Goal: Task Accomplishment & Management: Manage account settings

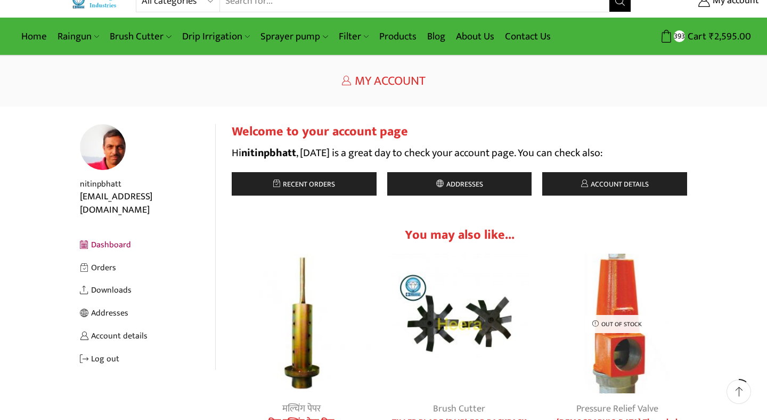
scroll to position [22, 0]
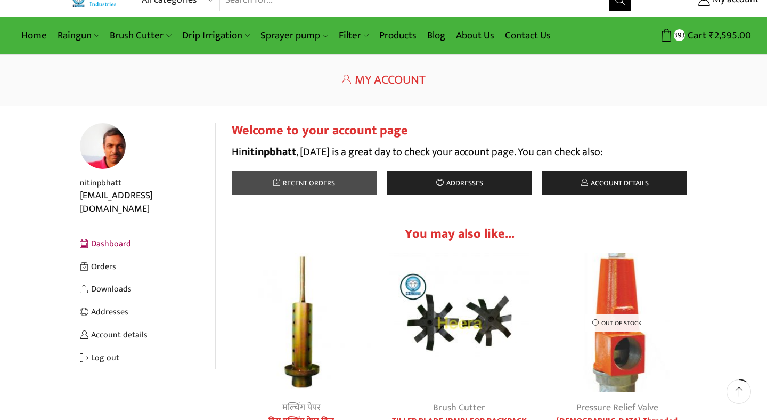
click at [304, 184] on span "Recent orders" at bounding box center [307, 183] width 55 height 12
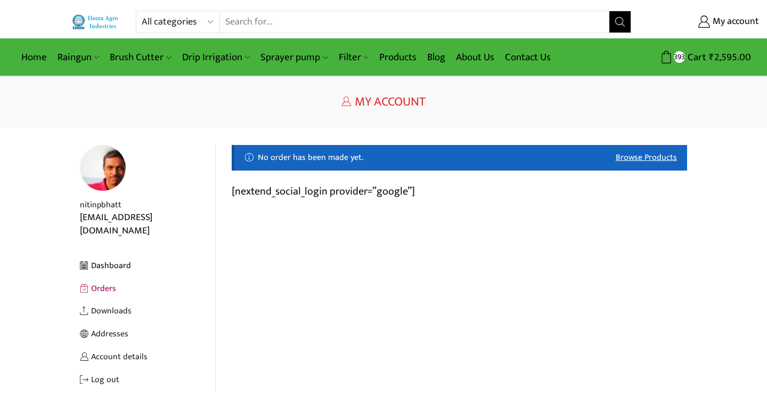
click at [110, 254] on link "Dashboard" at bounding box center [147, 265] width 135 height 23
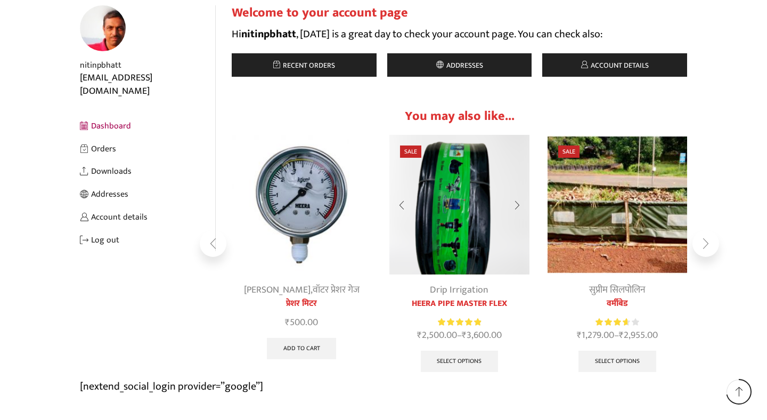
scroll to position [140, 0]
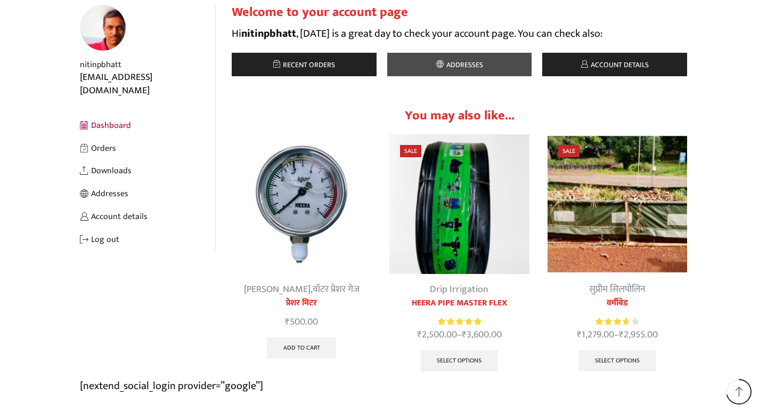
click at [467, 61] on span "Addresses" at bounding box center [463, 65] width 39 height 12
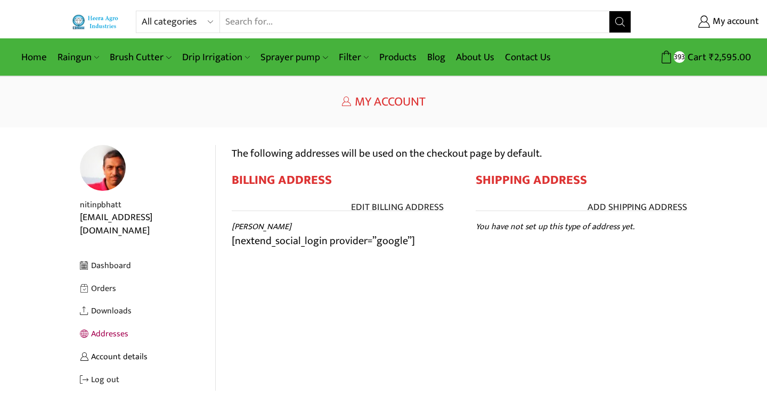
click at [118, 345] on link "Account details" at bounding box center [147, 356] width 135 height 23
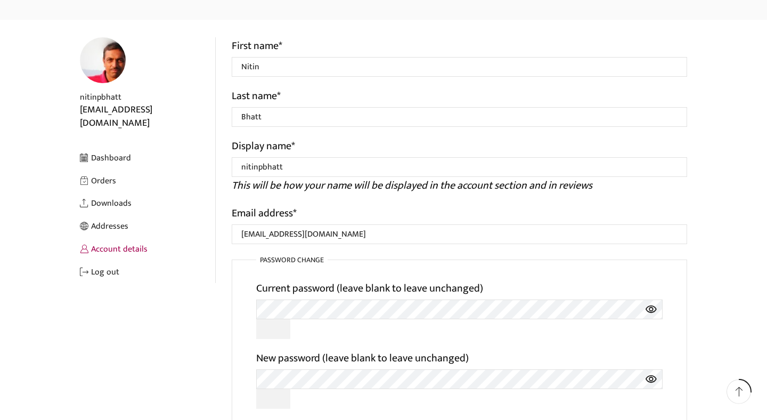
scroll to position [74, 0]
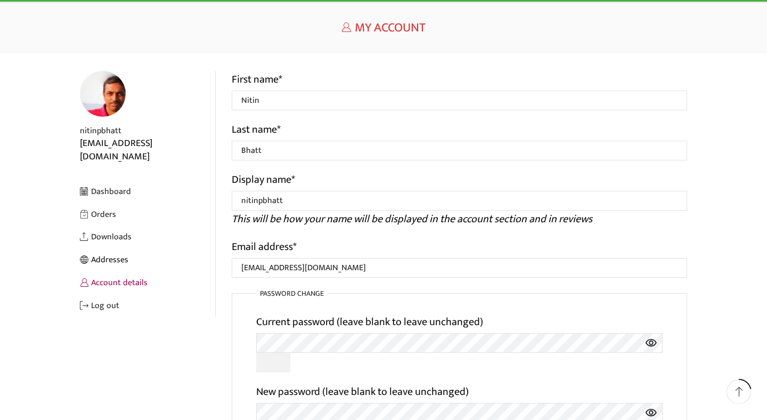
click at [114, 248] on link "Addresses" at bounding box center [147, 259] width 135 height 23
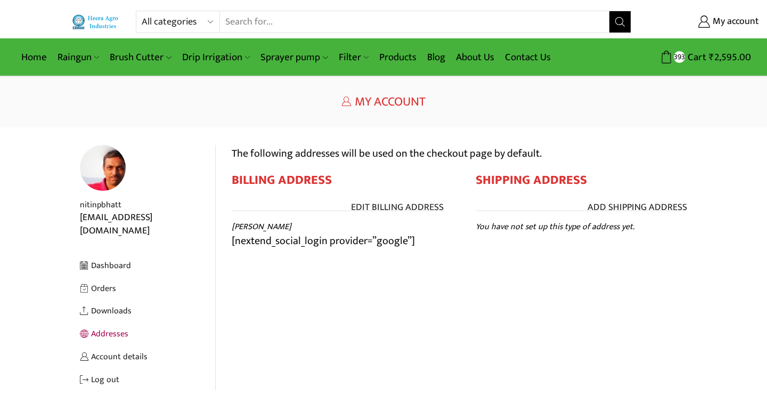
click at [300, 241] on p "[nextend_social_login provider=”google”]" at bounding box center [384, 197] width 608 height 105
click at [387, 209] on link "Edit Billing address" at bounding box center [397, 208] width 93 height 14
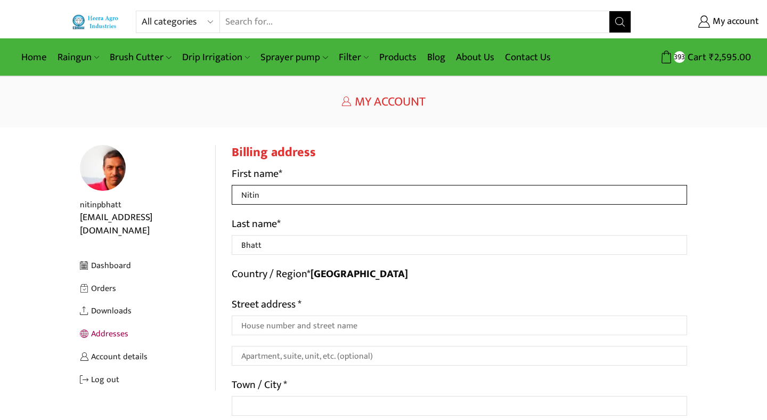
click at [270, 195] on input "Nitin" at bounding box center [460, 195] width 456 height 20
type input "N"
type input "Reva Ecoscape"
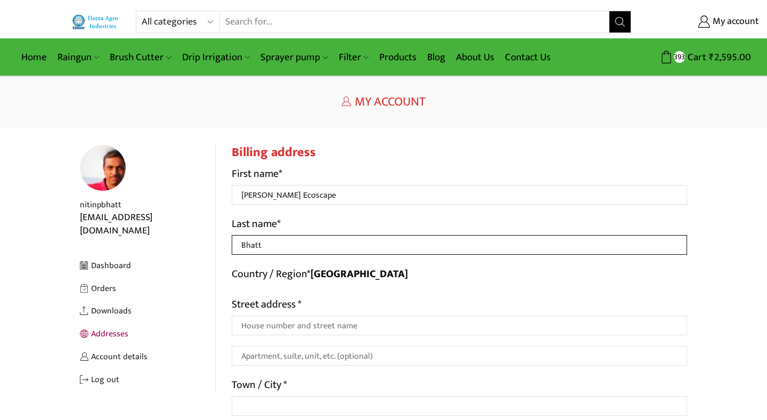
click at [268, 250] on input "Bhatt" at bounding box center [460, 245] width 456 height 20
type input "B"
click at [272, 241] on input "Last name *" at bounding box center [460, 245] width 456 height 20
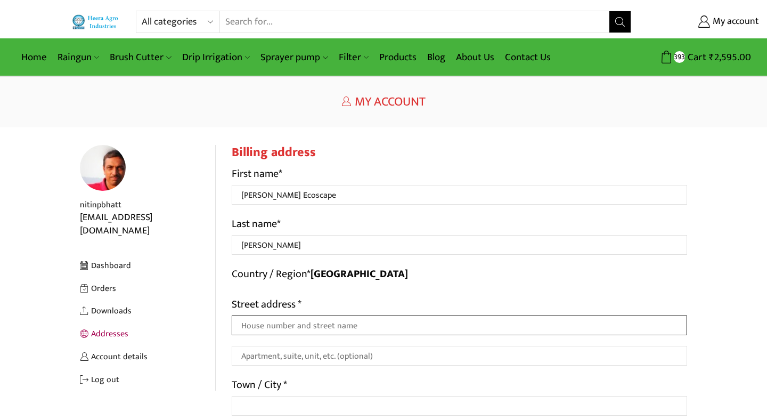
click at [295, 333] on input "Street address *" at bounding box center [460, 326] width 456 height 20
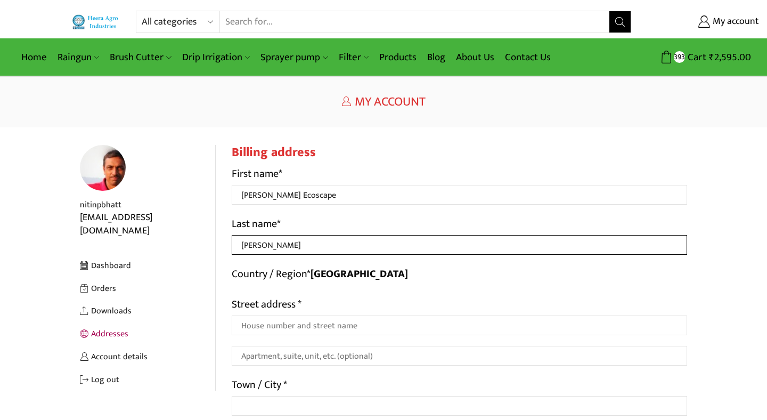
click at [286, 242] on input "Nitin Bhatt" at bounding box center [460, 245] width 456 height 20
type input "N"
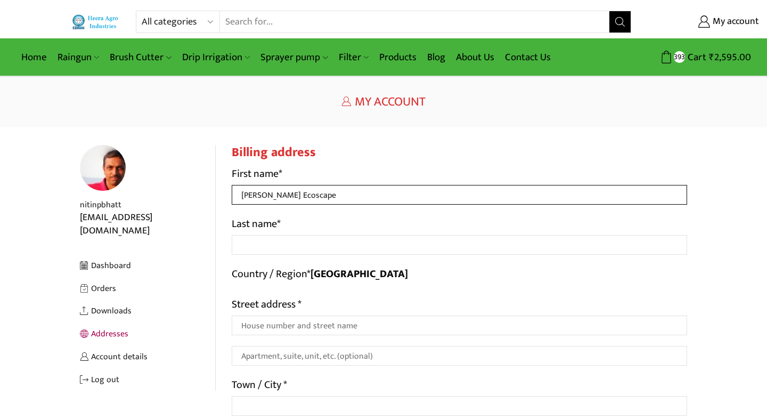
click at [296, 197] on input "Reva Ecoscape" at bounding box center [460, 195] width 456 height 20
type input "[PERSON_NAME]"
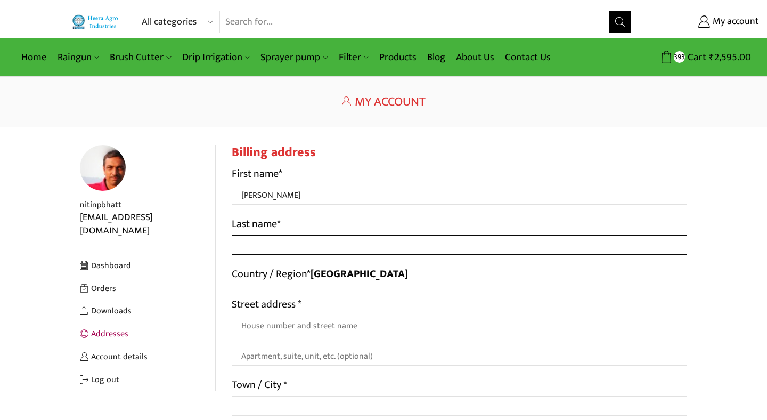
click at [256, 248] on input "Last name *" at bounding box center [460, 245] width 456 height 20
type input "Ecoscape"
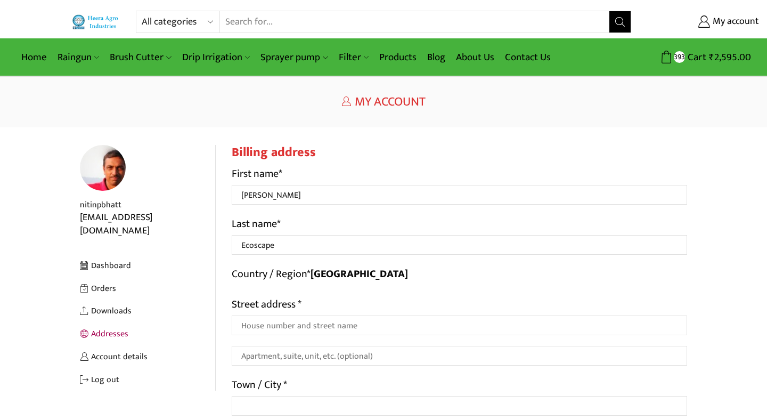
click at [407, 286] on div "First name * Reva Last name * Ecoscape Country / Region * India Street address …" at bounding box center [460, 390] width 456 height 451
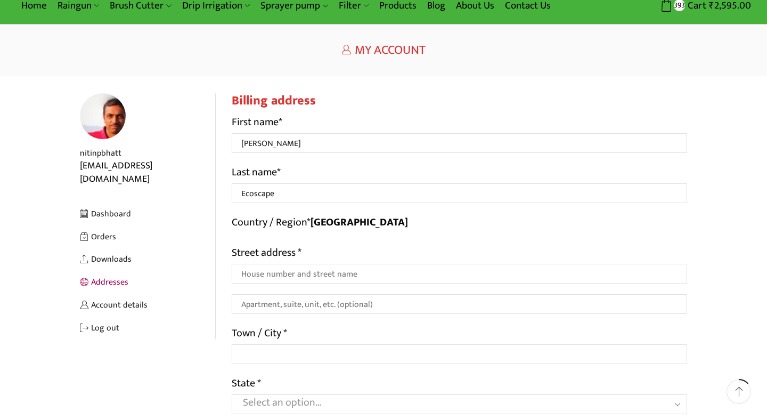
scroll to position [63, 0]
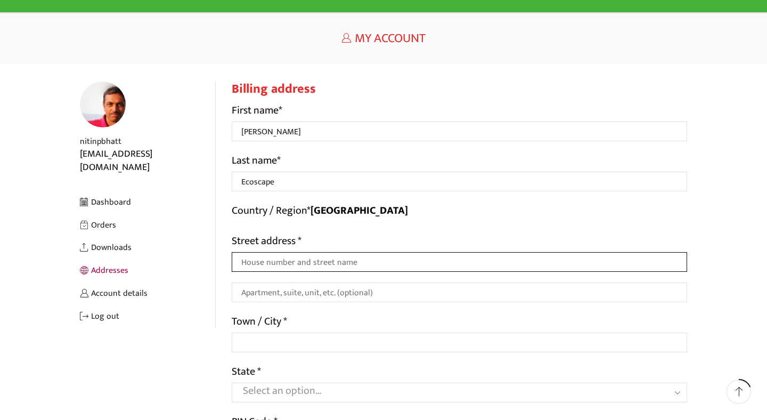
click at [332, 261] on input "Street address *" at bounding box center [460, 262] width 456 height 20
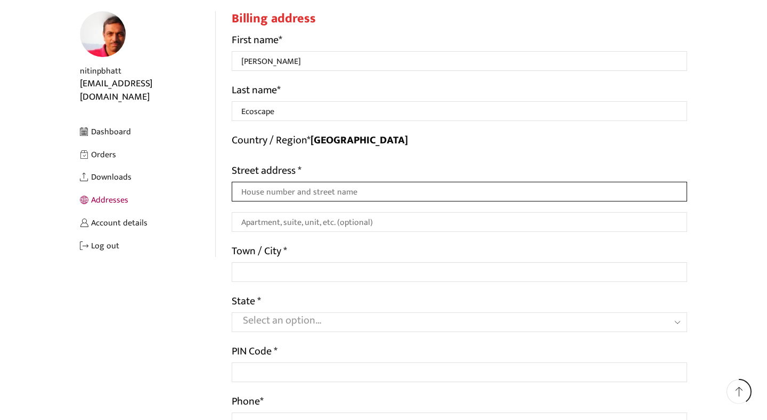
scroll to position [131, 0]
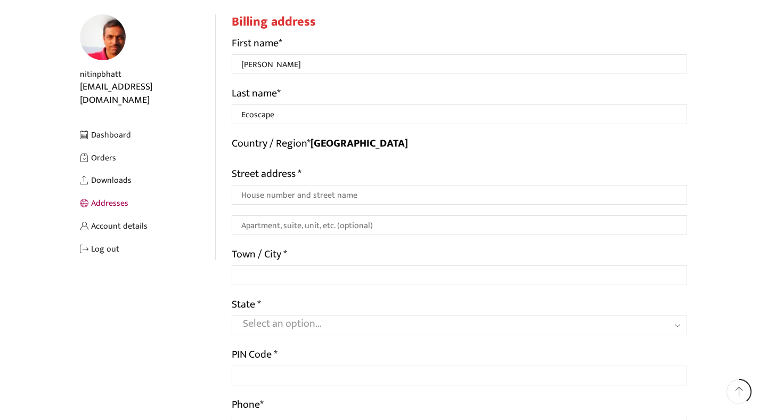
click at [111, 192] on link "Addresses" at bounding box center [147, 203] width 135 height 23
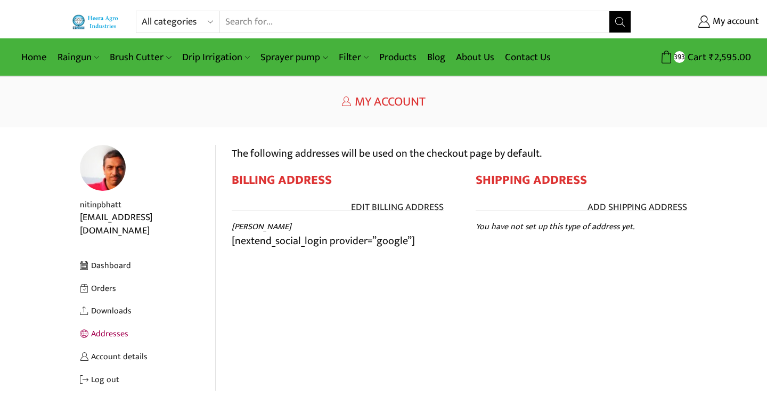
click at [527, 184] on h2 "Shipping address" at bounding box center [582, 180] width 212 height 15
click at [652, 209] on link "Add Shipping address" at bounding box center [638, 208] width 100 height 14
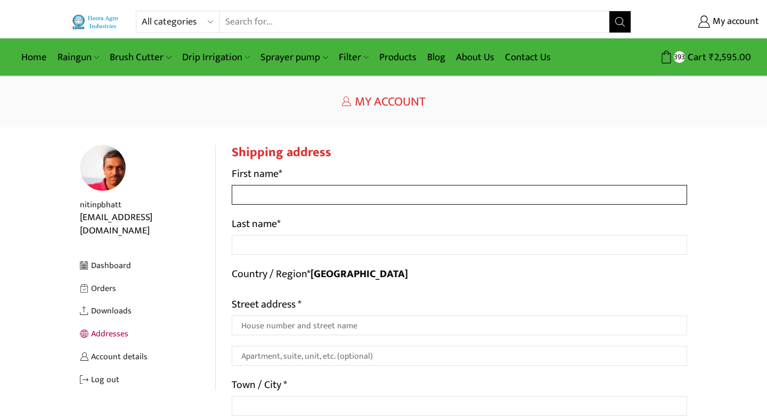
click at [309, 191] on input "First name *" at bounding box center [460, 195] width 456 height 20
type input "Nitin"
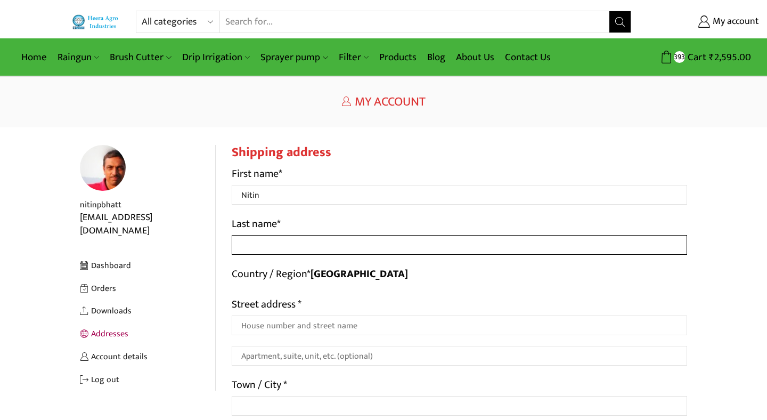
click at [271, 244] on input "Last name *" at bounding box center [460, 245] width 456 height 20
type input "Bhatt"
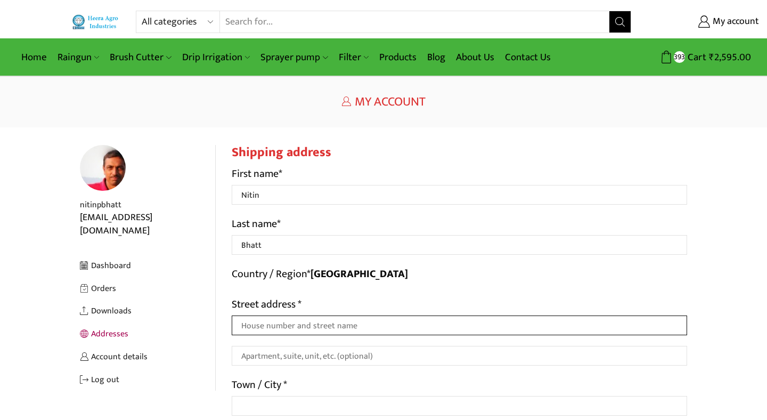
click at [276, 329] on input "Street address *" at bounding box center [460, 326] width 456 height 20
type input "Nisarg Farm and Nursary"
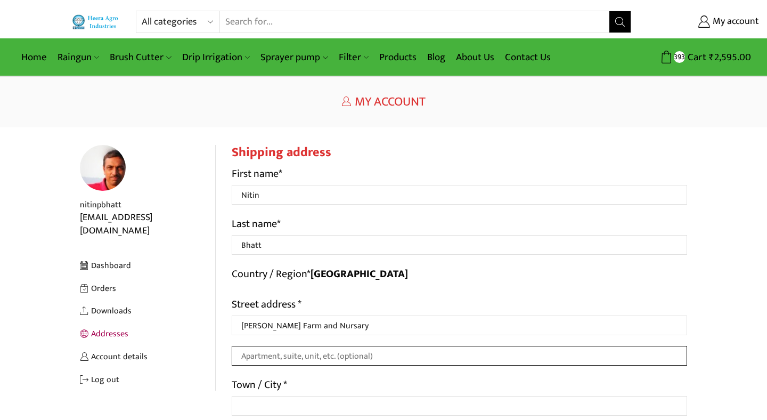
click at [263, 360] on input "Apartment, suite, unit, etc. (optional)" at bounding box center [460, 356] width 456 height 20
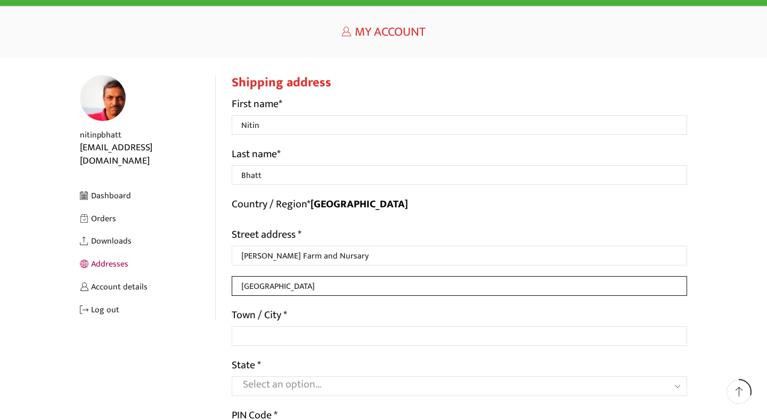
scroll to position [70, 0]
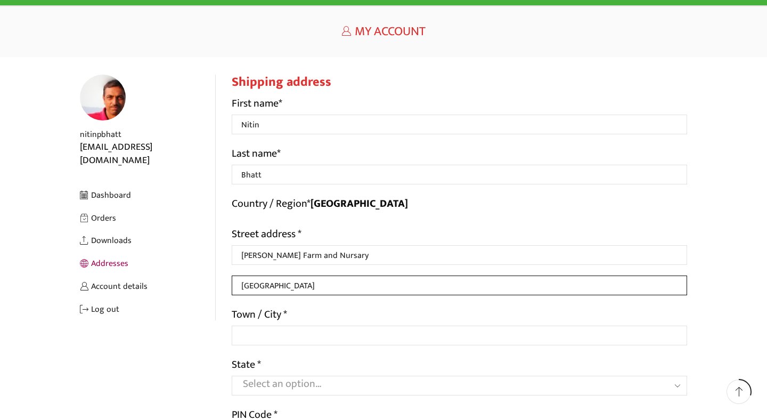
type input "Cholad Road, PO - Amleshwar"
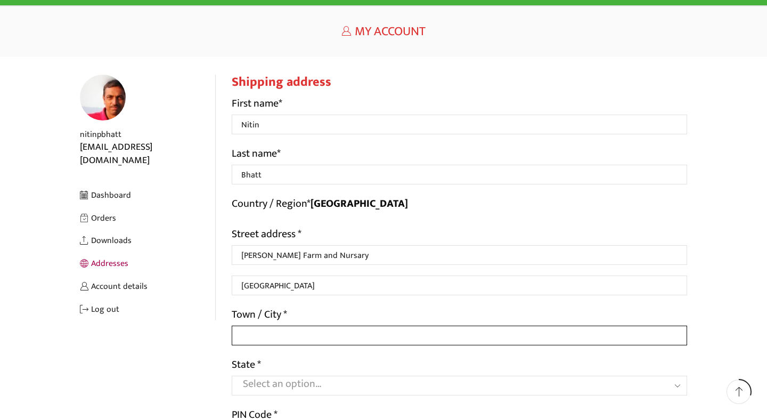
click at [285, 337] on input "Town / City *" at bounding box center [460, 336] width 456 height 20
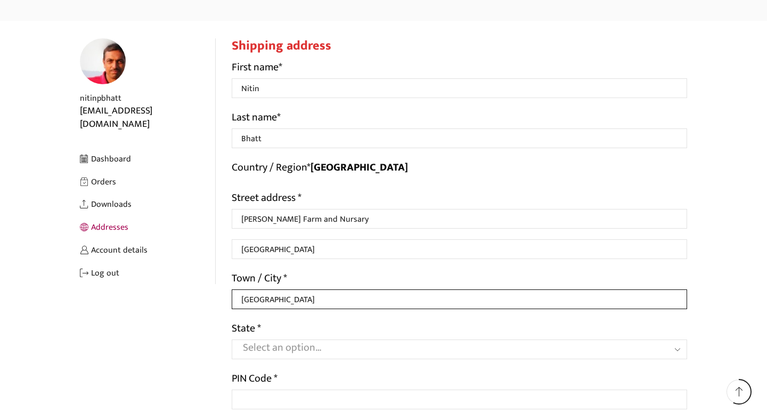
scroll to position [137, 0]
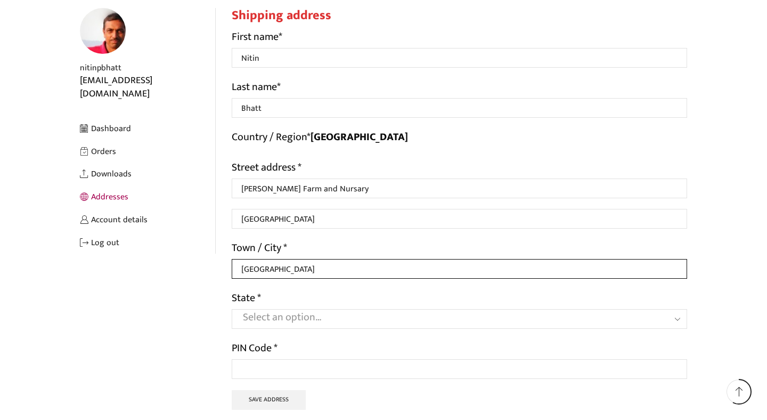
type input "Bharuch District"
click at [274, 326] on span "Select an option…" at bounding box center [460, 319] width 456 height 20
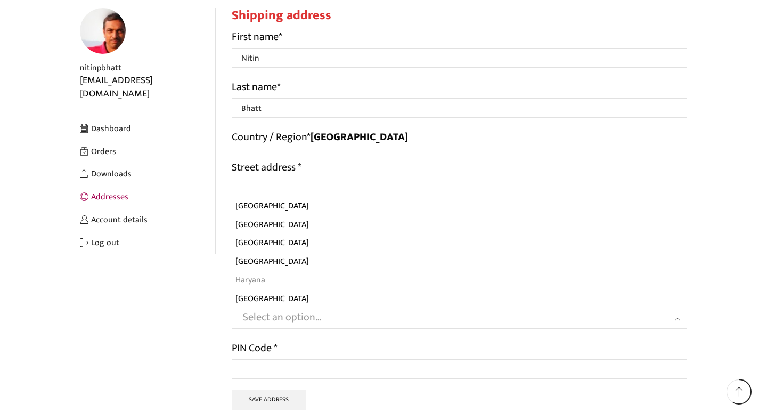
scroll to position [70, 0]
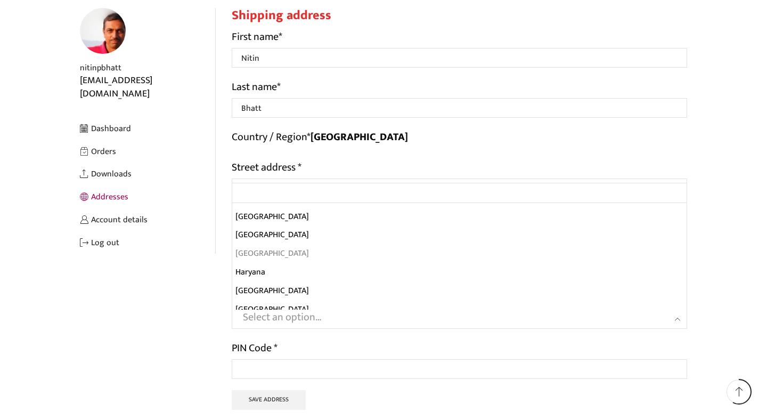
select select "GJ"
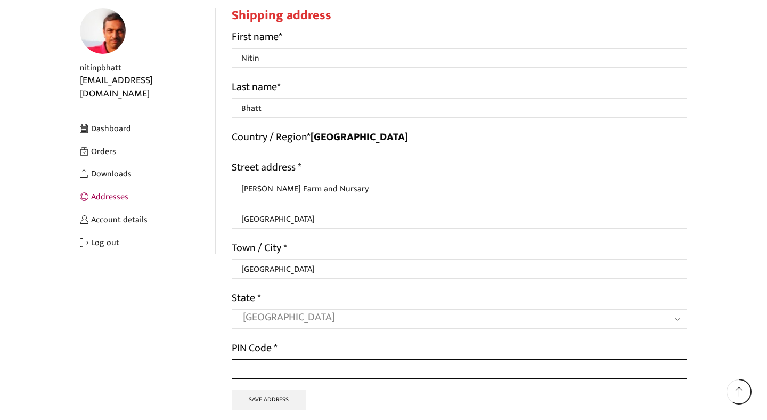
click at [264, 370] on input "PIN Code *" at bounding box center [460, 369] width 456 height 20
type input "392012"
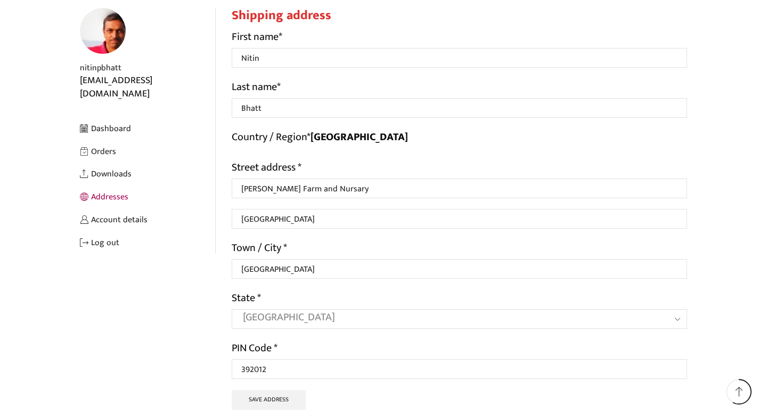
click at [381, 350] on p "PIN Code * 392012" at bounding box center [460, 358] width 456 height 39
click at [270, 400] on button "Save address" at bounding box center [269, 400] width 74 height 20
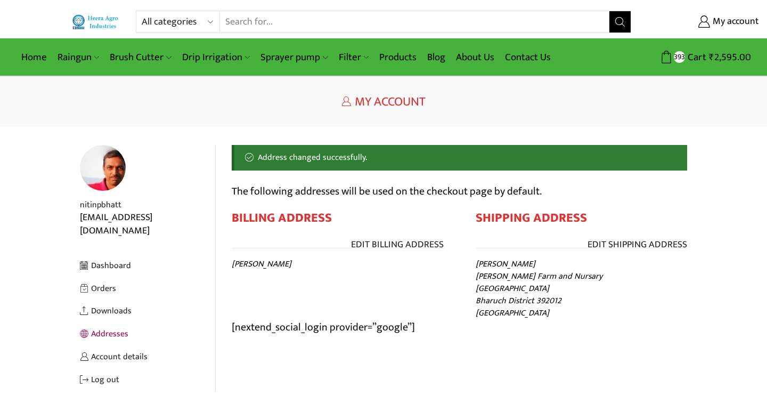
scroll to position [30, 0]
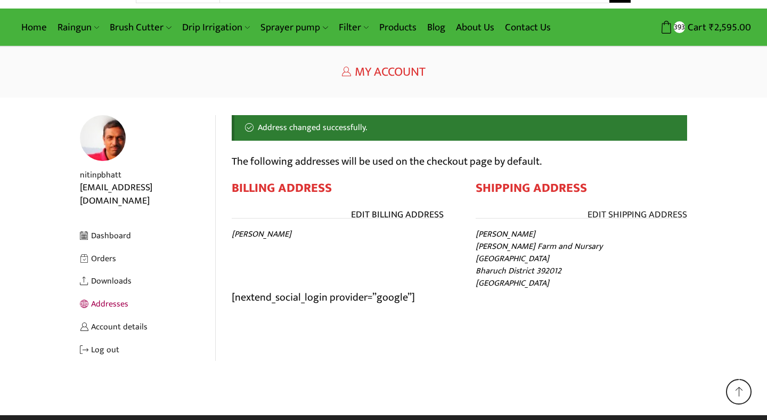
click at [384, 216] on link "Edit Billing address" at bounding box center [397, 215] width 93 height 14
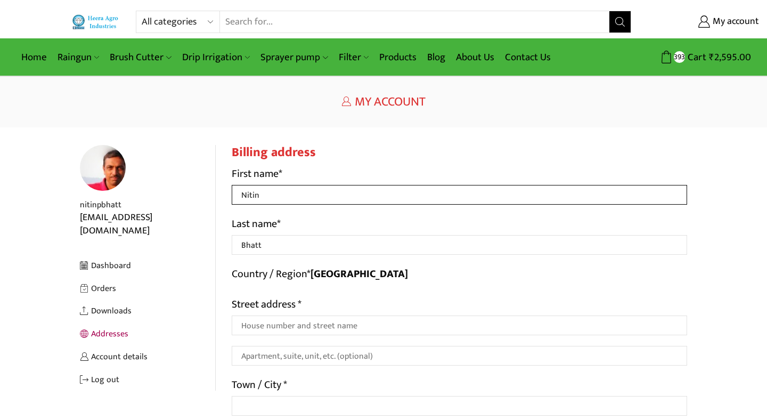
click at [298, 194] on input "Nitin" at bounding box center [460, 195] width 456 height 20
type input "N"
type input "[PERSON_NAME]"
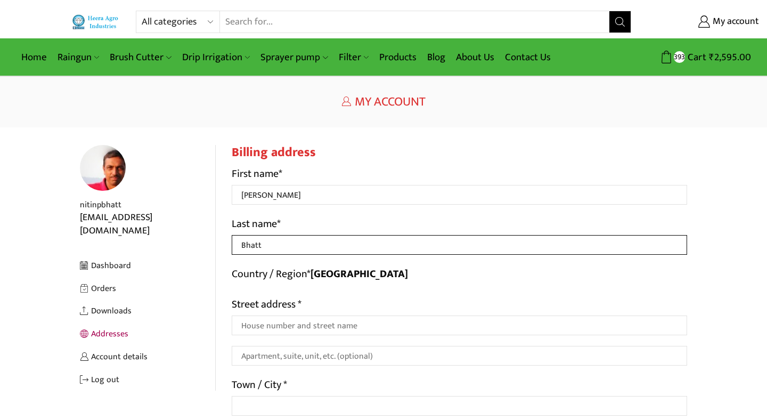
click at [269, 244] on input "Bhatt" at bounding box center [460, 245] width 456 height 20
type input "B"
type input "Ecoscape"
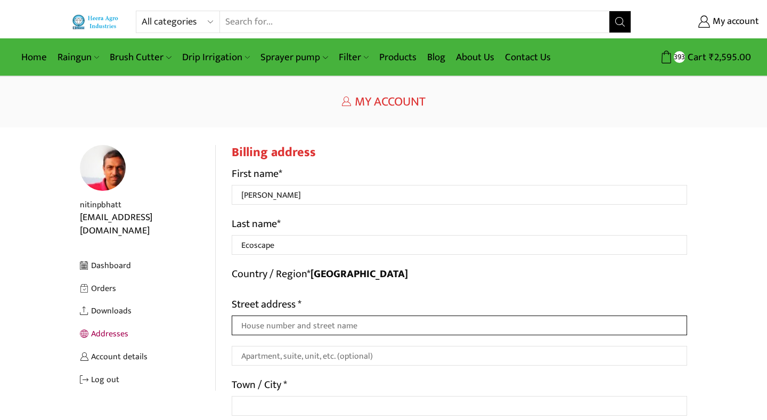
click at [272, 323] on input "Street address *" at bounding box center [460, 326] width 456 height 20
type input "S"
type input "D"
type input "GIDC, [PERSON_NAME]"
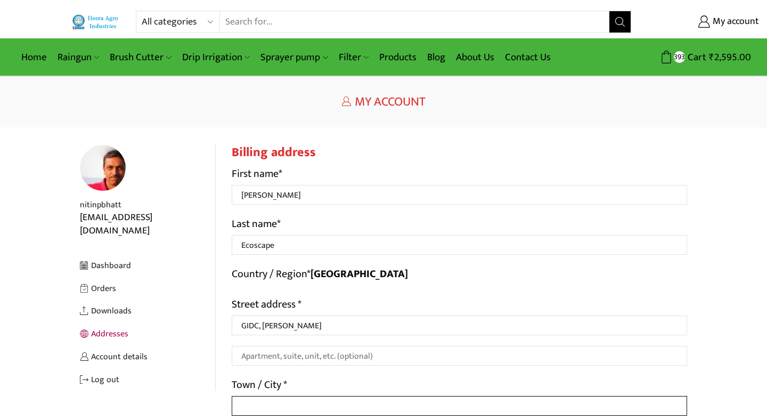
click at [262, 401] on input "Town / City *" at bounding box center [460, 406] width 456 height 20
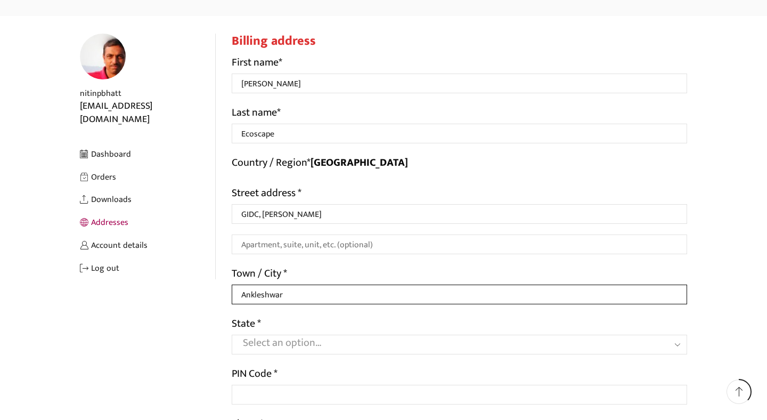
scroll to position [124, 0]
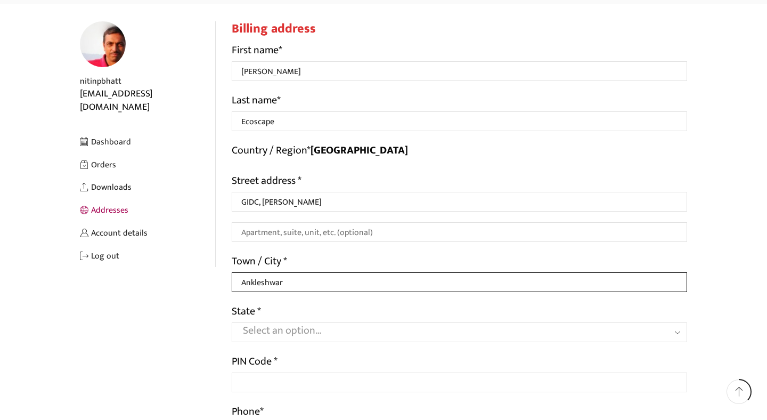
type input "Ankleshwar"
click at [263, 330] on span "Select an option…" at bounding box center [282, 330] width 79 height 18
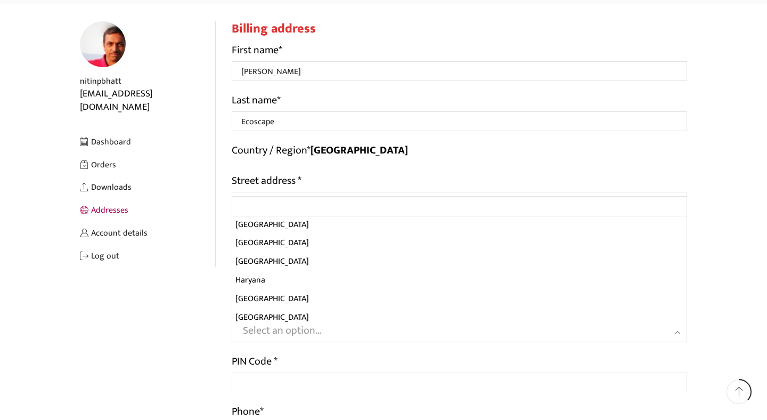
scroll to position [57, 0]
select select "GJ"
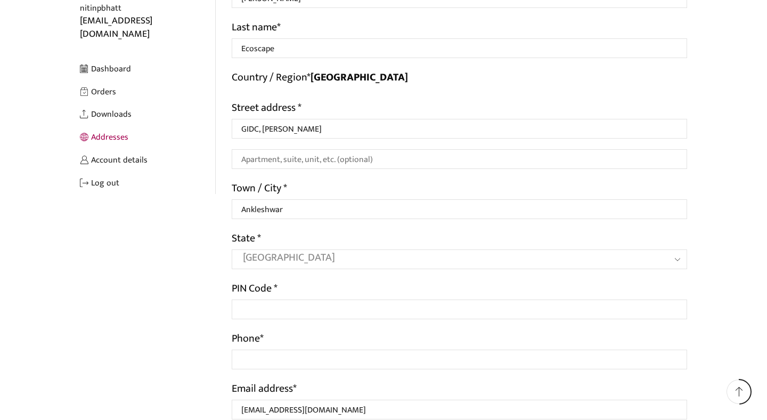
scroll to position [202, 0]
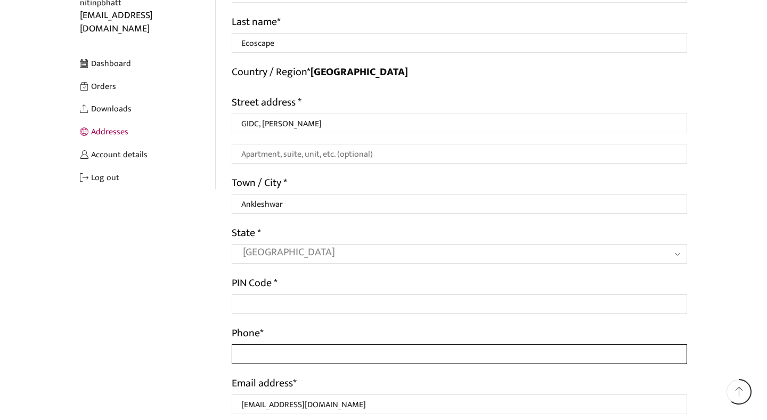
click at [259, 356] on input "Phone *" at bounding box center [460, 354] width 456 height 20
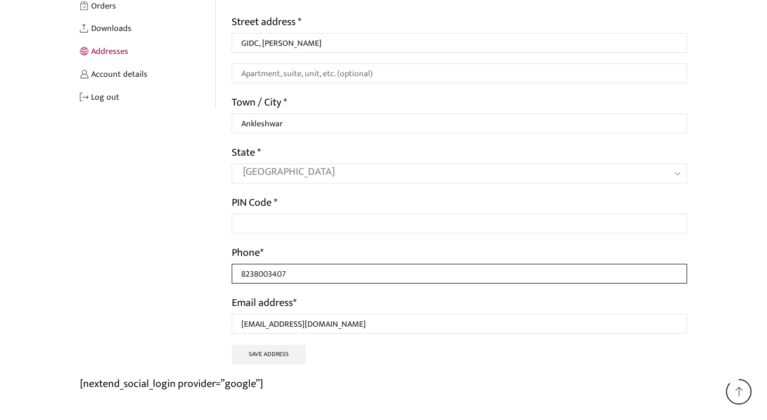
scroll to position [292, 0]
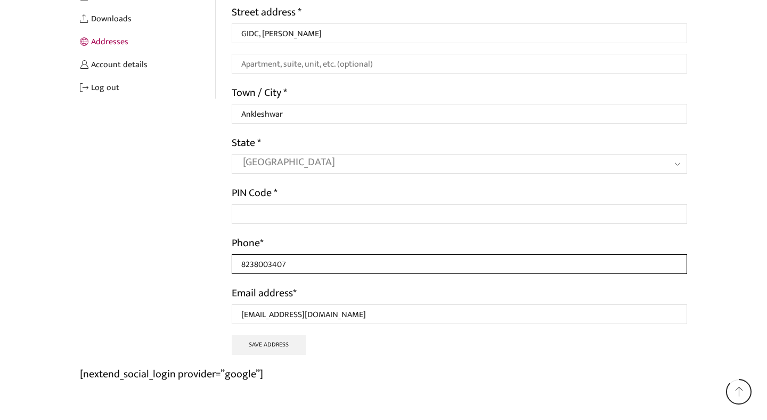
type input "8238003407"
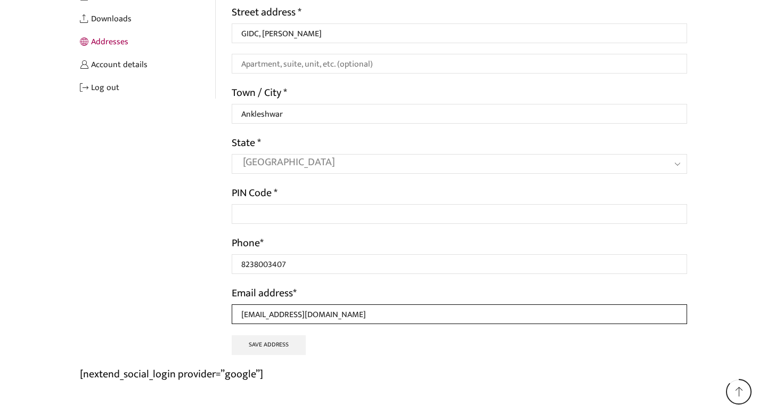
click at [281, 319] on input "[EMAIL_ADDRESS][DOMAIN_NAME]" at bounding box center [460, 314] width 456 height 20
type input "revaecoscape@gmail.com"
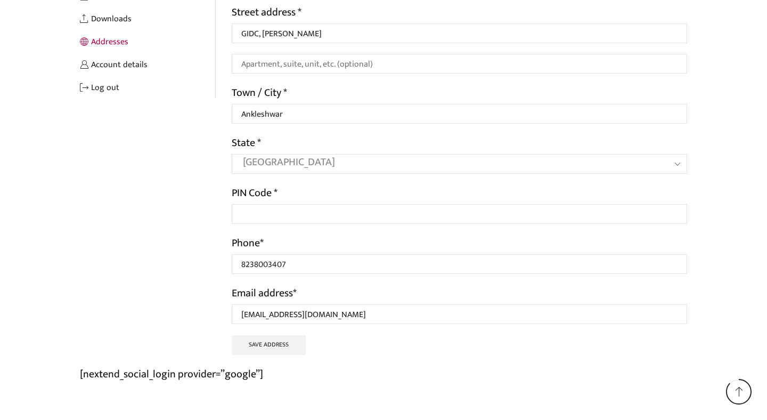
click at [342, 348] on p "Save address" at bounding box center [460, 345] width 456 height 20
click at [268, 347] on button "Save address" at bounding box center [269, 345] width 74 height 20
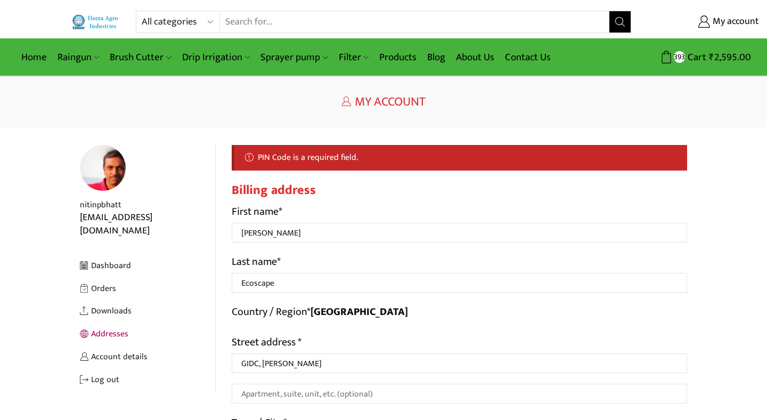
select select "GJ"
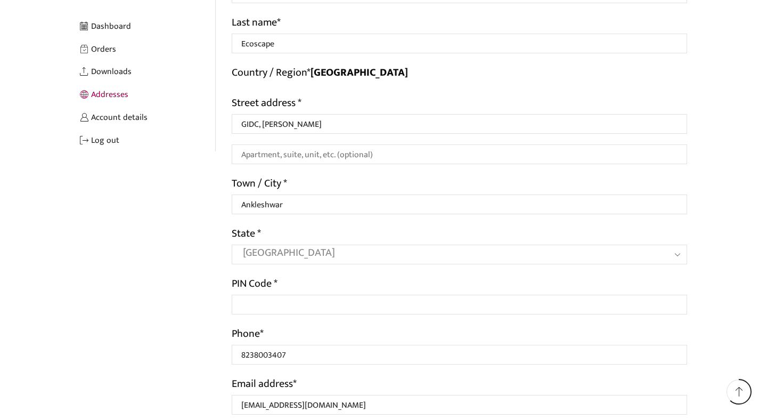
scroll to position [240, 0]
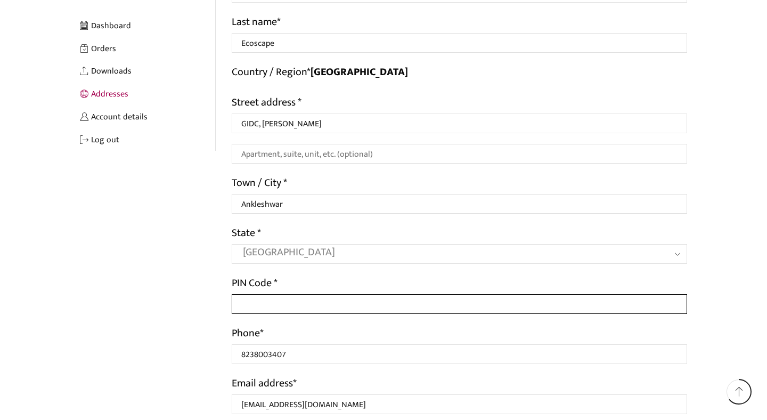
click at [275, 306] on input "PIN Code *" at bounding box center [460, 304] width 456 height 20
type input "393001"
click at [403, 283] on p "PIN Code * 393001" at bounding box center [460, 293] width 456 height 39
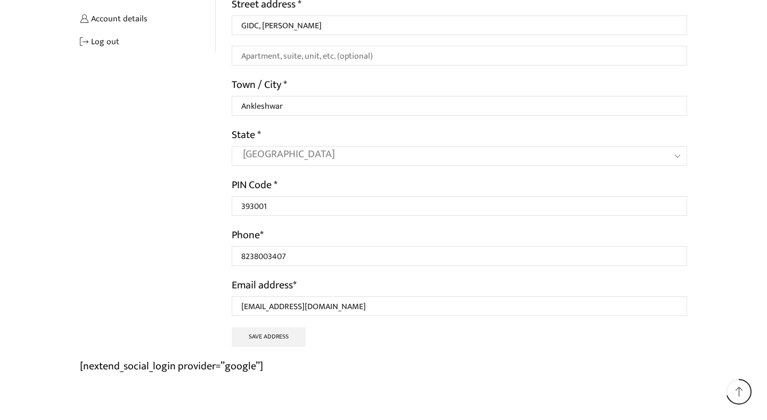
scroll to position [340, 0]
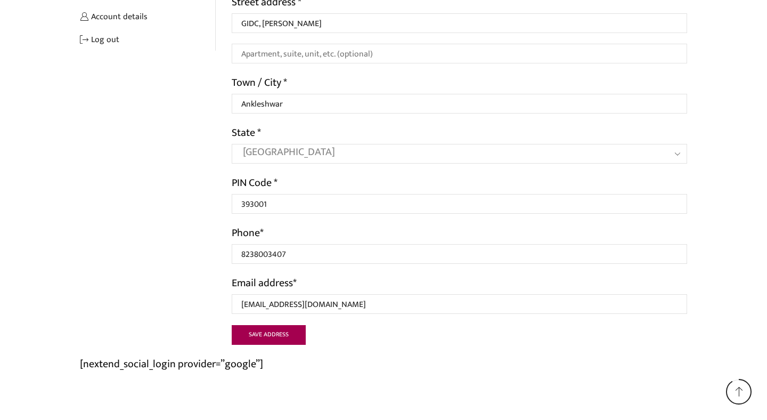
click at [265, 338] on button "Save address" at bounding box center [269, 335] width 74 height 20
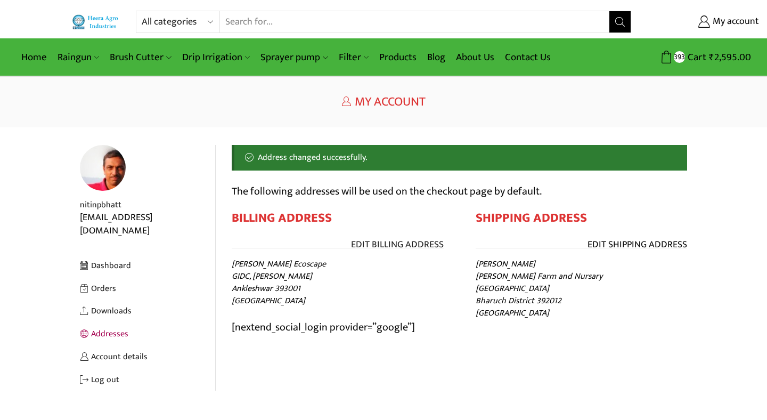
click at [630, 244] on link "Edit Shipping address" at bounding box center [638, 245] width 100 height 14
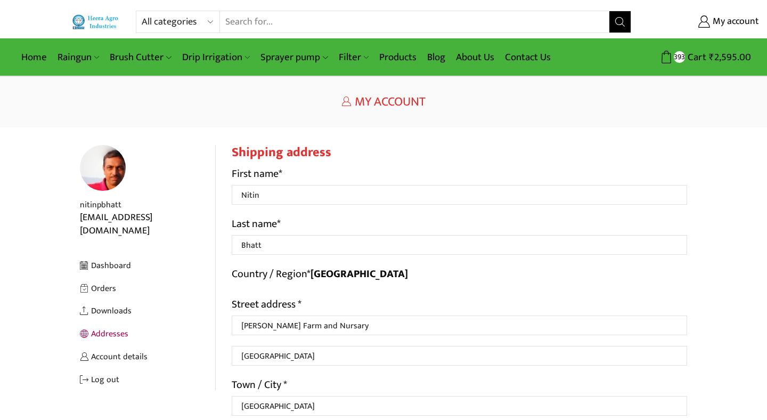
select select "GJ"
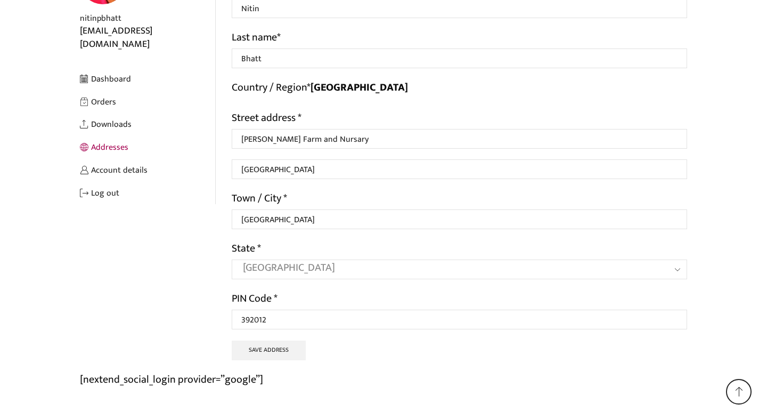
scroll to position [238, 0]
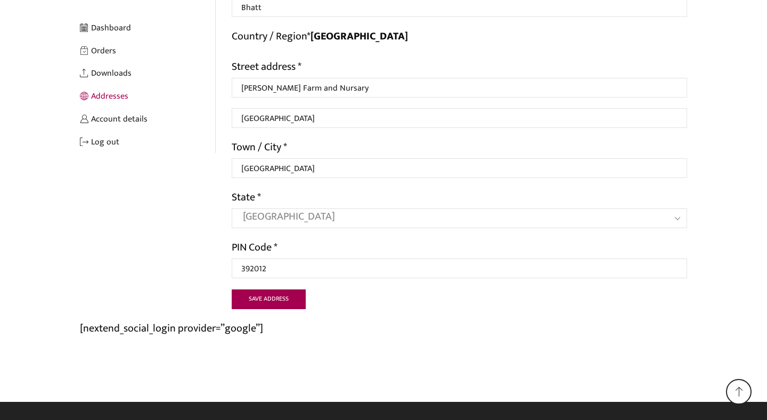
click at [268, 301] on button "Save address" at bounding box center [269, 299] width 74 height 20
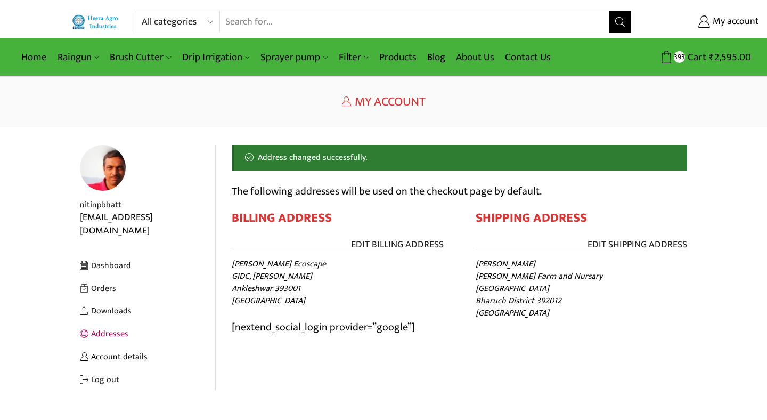
click at [111, 345] on link "Account details" at bounding box center [147, 356] width 135 height 23
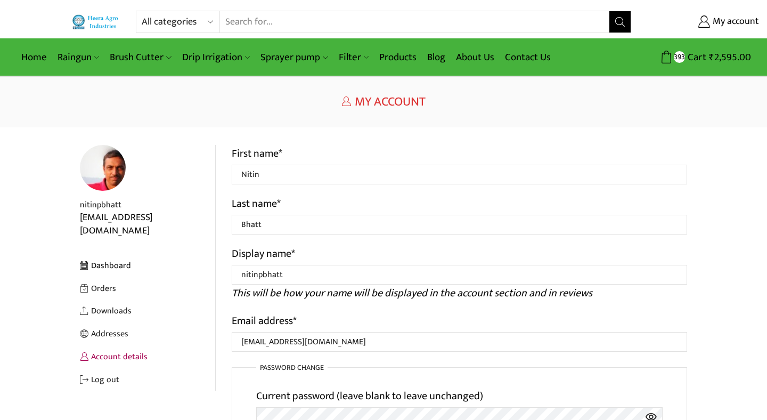
click at [108, 254] on link "Dashboard" at bounding box center [147, 265] width 135 height 23
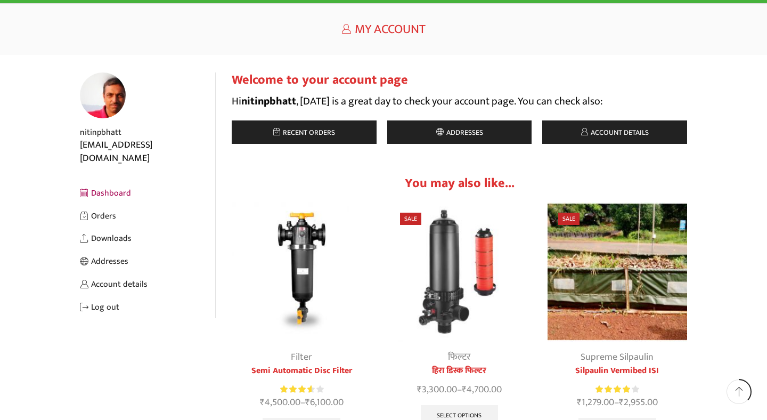
scroll to position [77, 0]
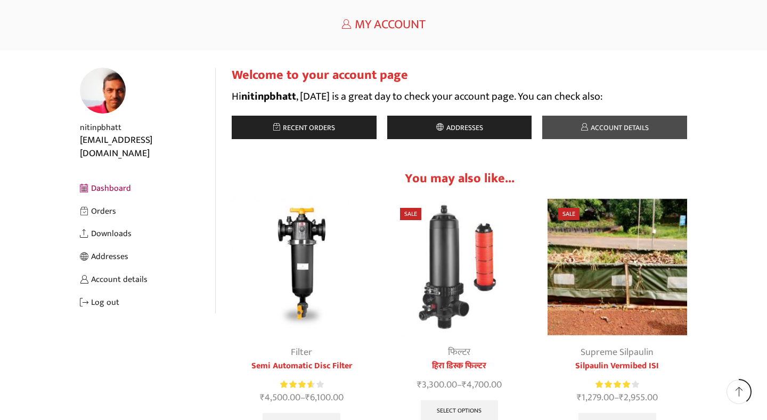
click at [615, 127] on span "Account details" at bounding box center [618, 128] width 61 height 12
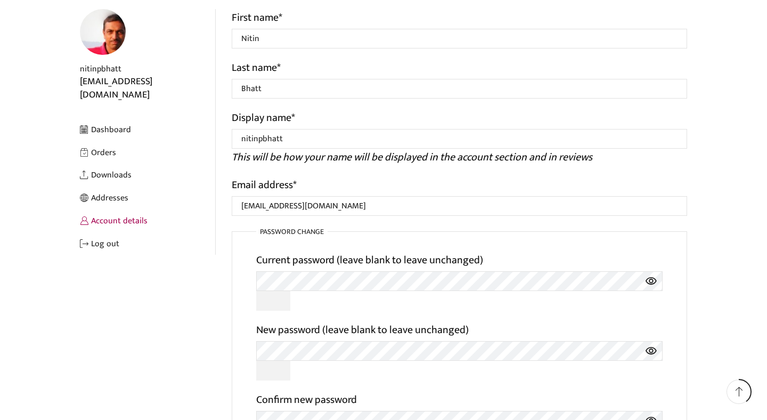
scroll to position [138, 0]
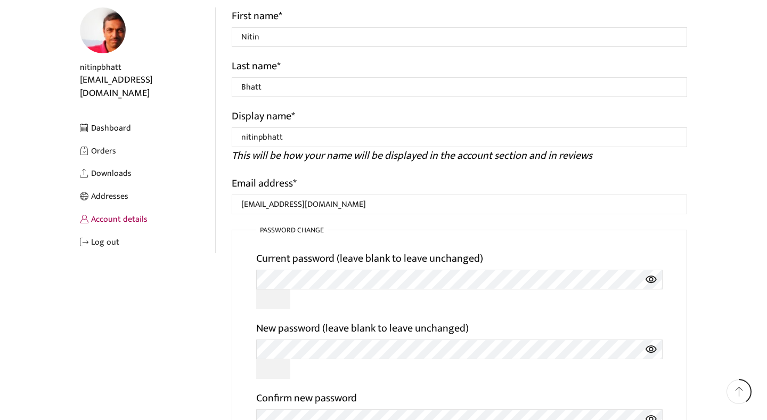
click at [106, 118] on link "Dashboard" at bounding box center [147, 128] width 135 height 23
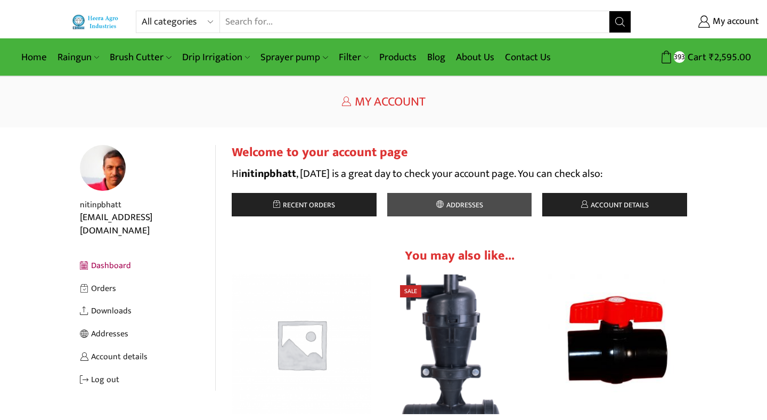
click at [466, 202] on span "Addresses" at bounding box center [463, 205] width 39 height 12
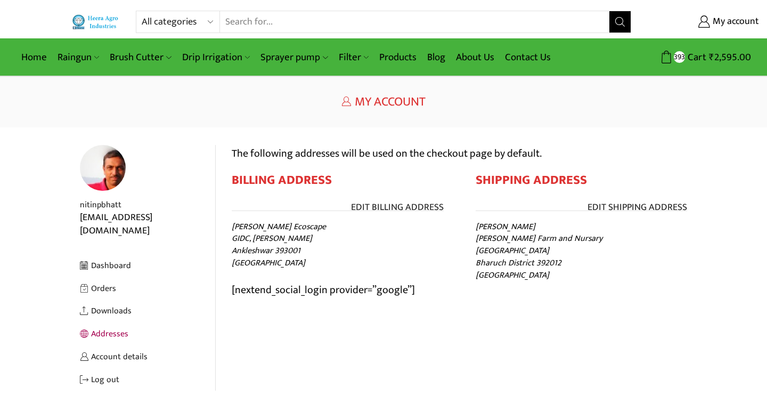
click at [760, 30] on div "My account" at bounding box center [704, 21] width 128 height 19
click at [739, 22] on span "My account" at bounding box center [734, 22] width 49 height 14
